Goal: Book appointment/travel/reservation

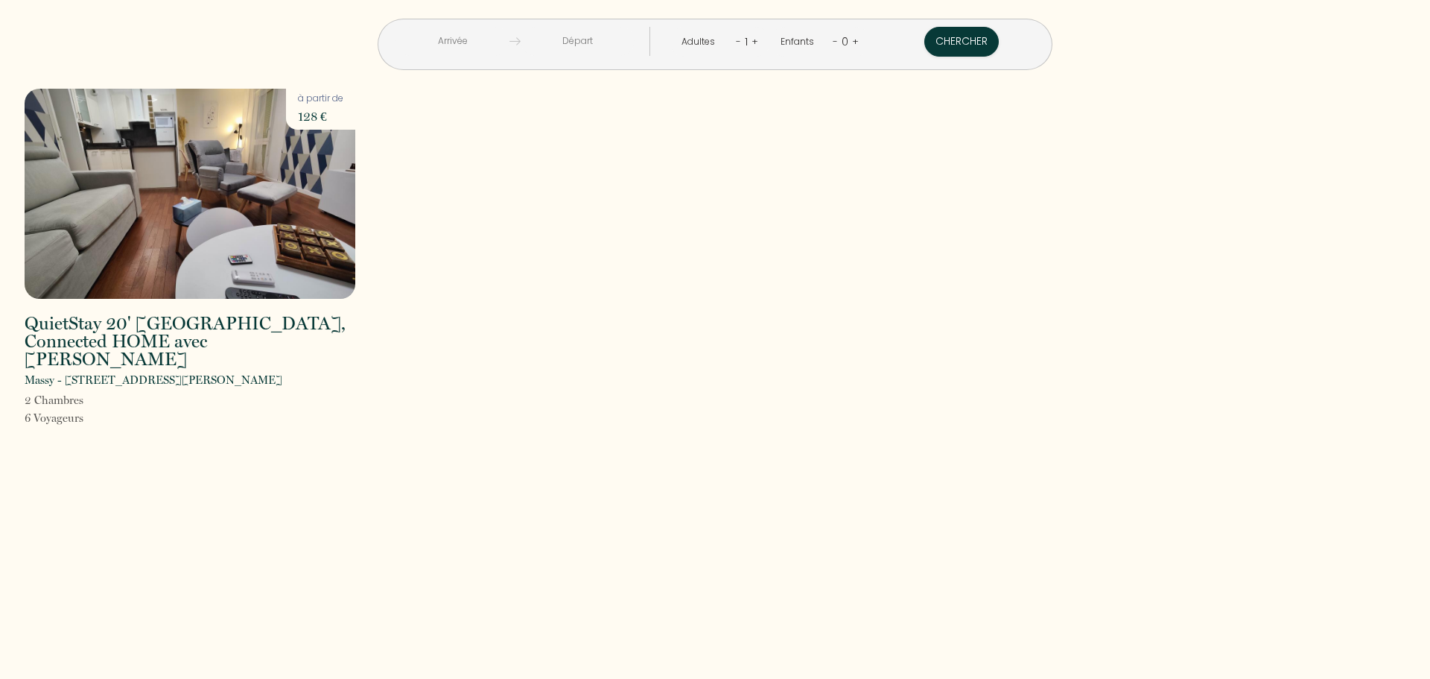
click at [503, 35] on input "text" at bounding box center [453, 41] width 114 height 29
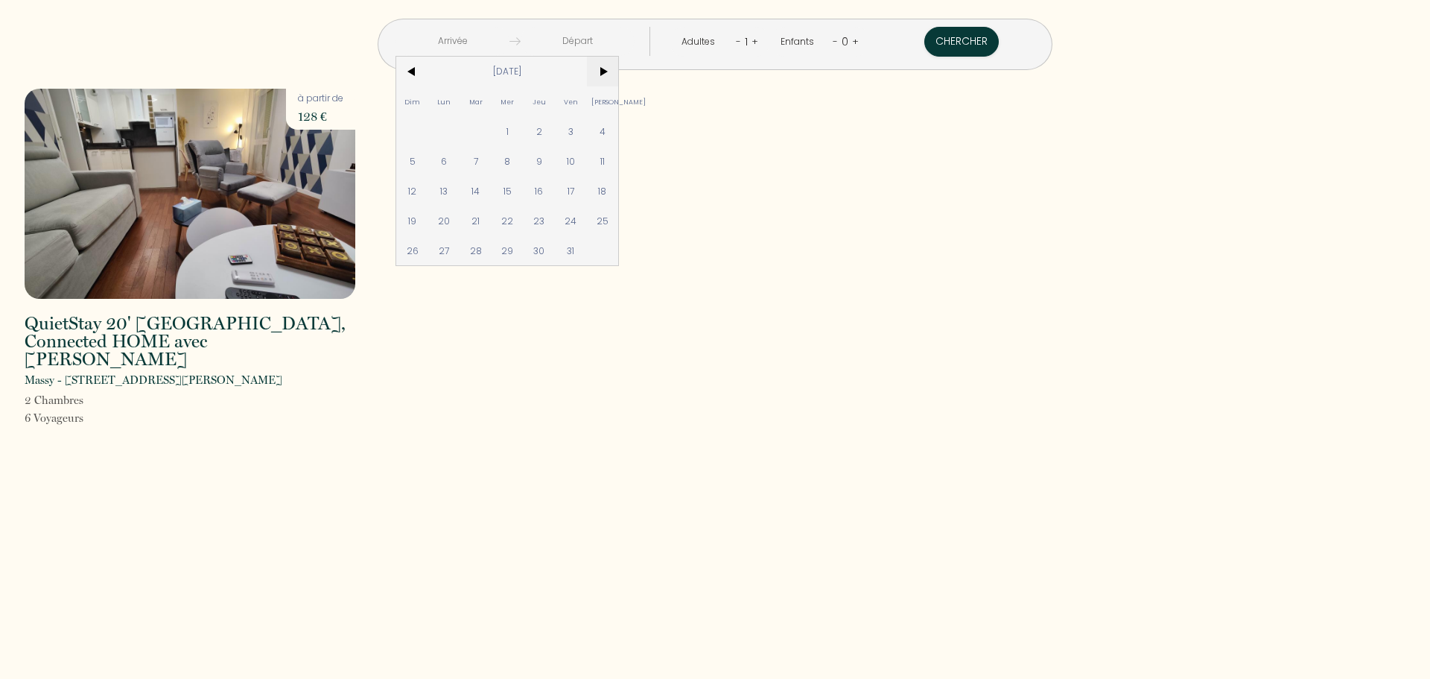
click at [619, 68] on span ">" at bounding box center [603, 72] width 32 height 30
click at [428, 67] on span "<" at bounding box center [412, 72] width 32 height 30
click at [460, 252] on span "24" at bounding box center [444, 250] width 32 height 30
type input "[DATE]"
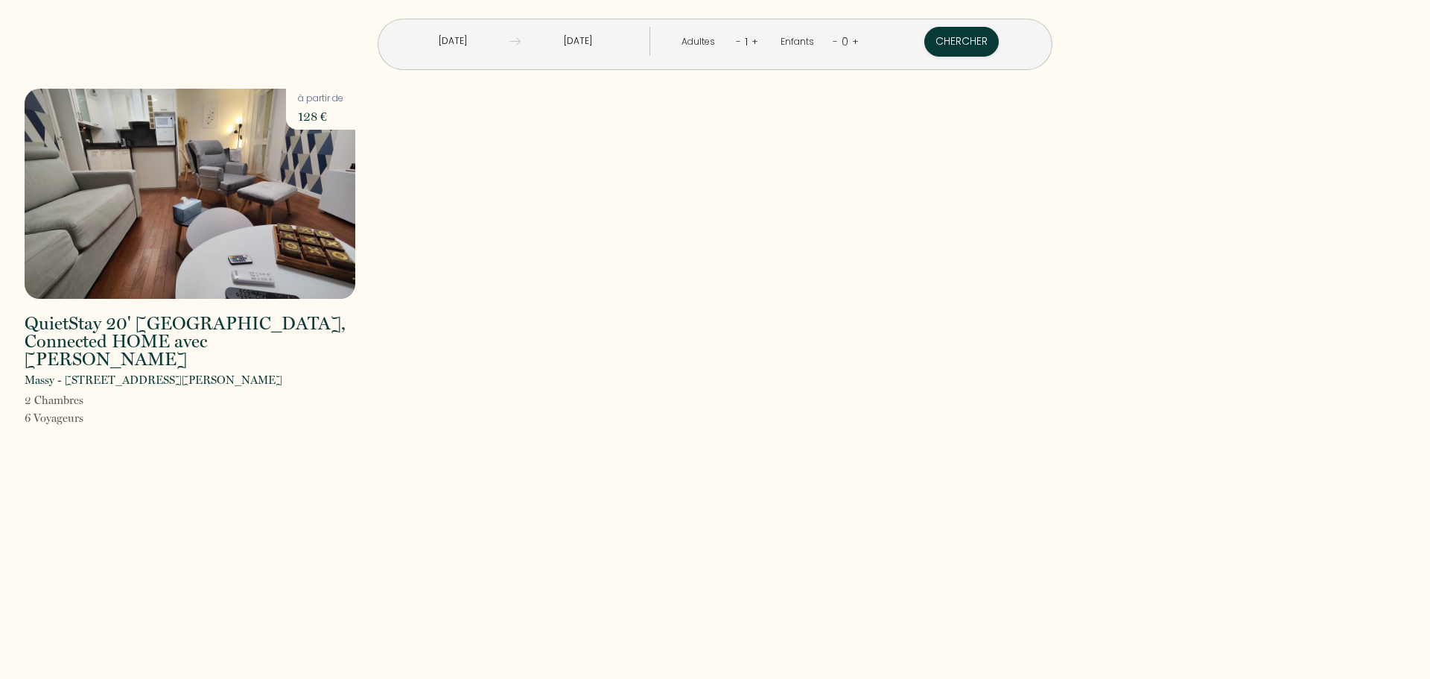
click at [614, 42] on input "[DATE]" at bounding box center [578, 41] width 114 height 29
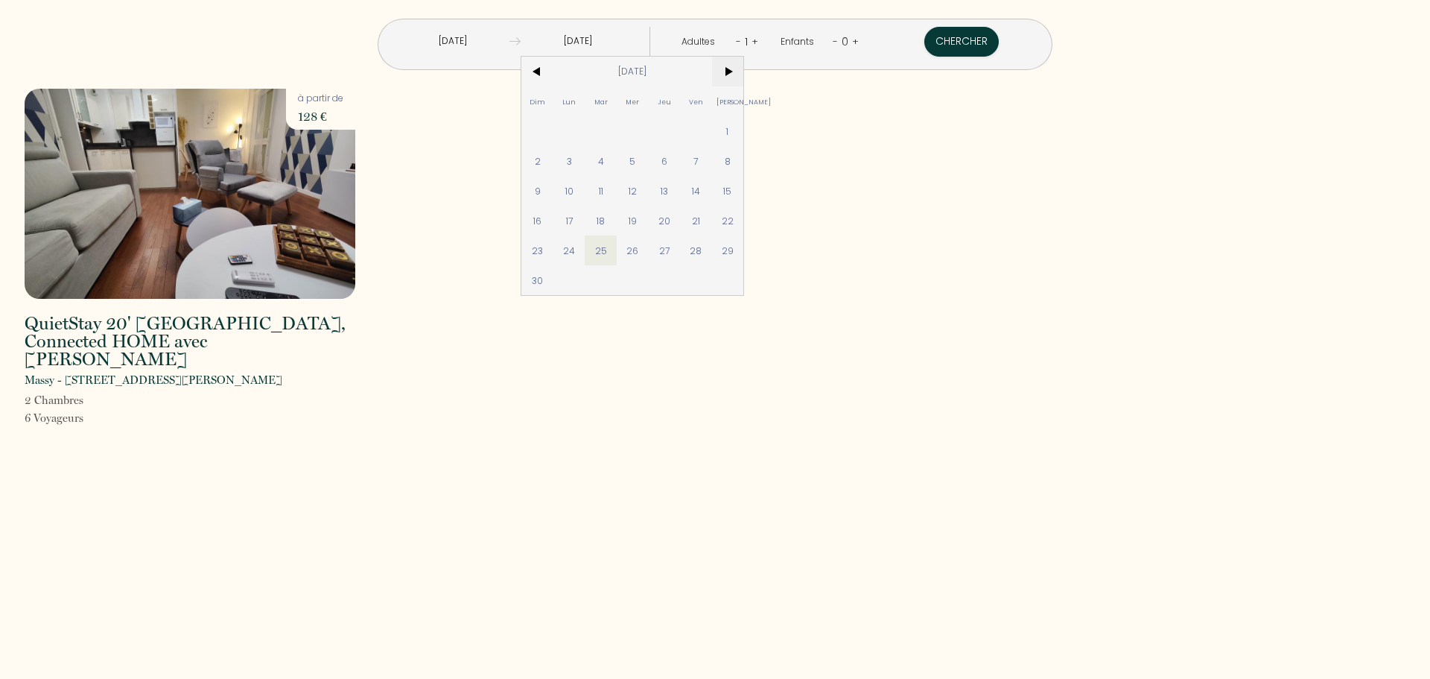
click at [744, 72] on span ">" at bounding box center [728, 72] width 32 height 30
click at [712, 127] on span "5" at bounding box center [696, 131] width 32 height 30
type input "[DATE]"
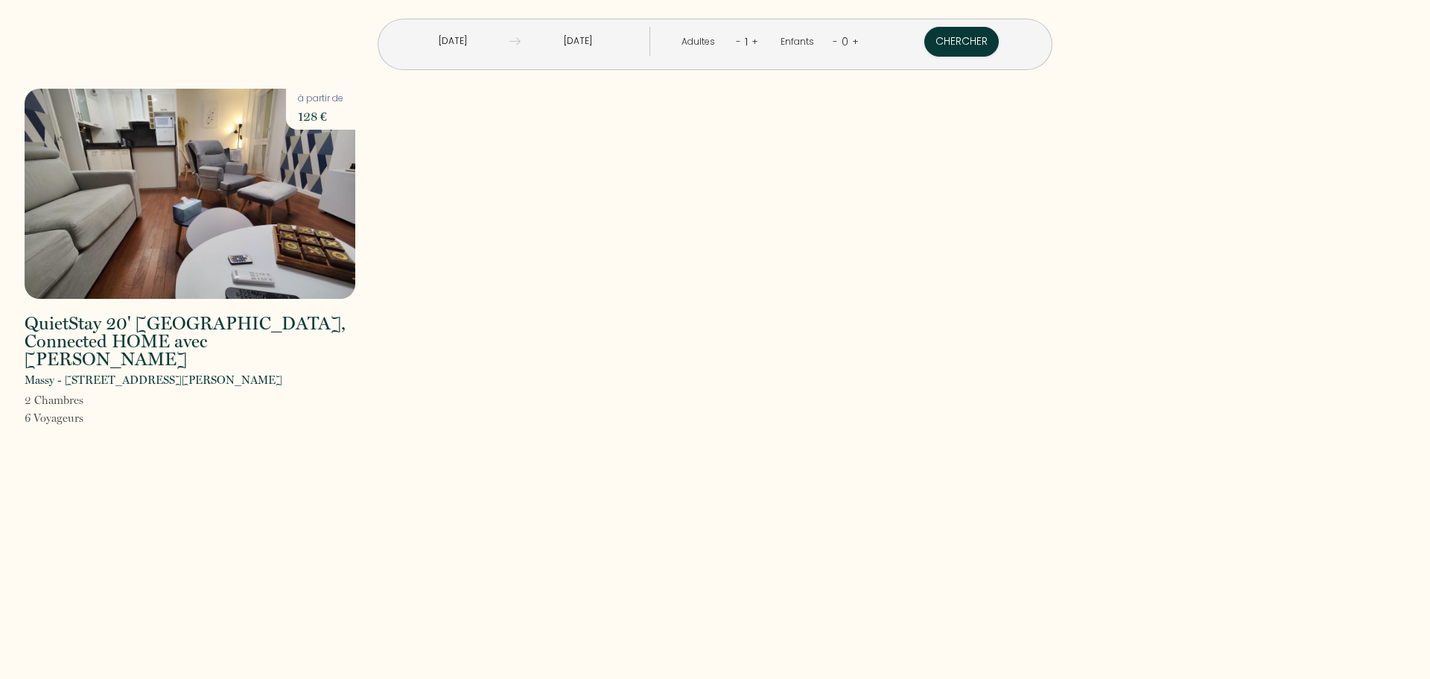
click at [752, 42] on link "+" at bounding box center [755, 41] width 7 height 14
click at [926, 39] on button "Chercher" at bounding box center [963, 42] width 74 height 30
click at [943, 37] on button "Chercher" at bounding box center [963, 42] width 74 height 30
click at [288, 211] on img at bounding box center [190, 194] width 331 height 210
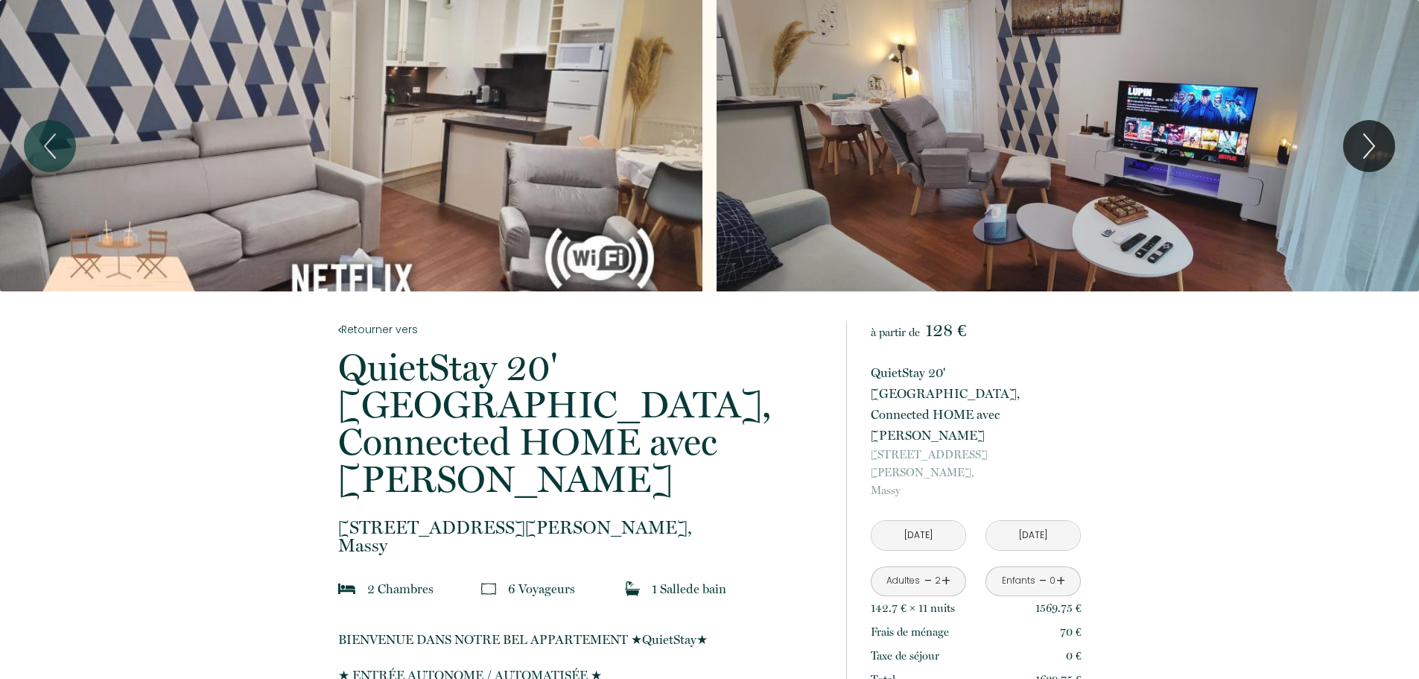
click at [541, 147] on div "Slideshow" at bounding box center [351, 145] width 702 height 291
